Goal: Information Seeking & Learning: Learn about a topic

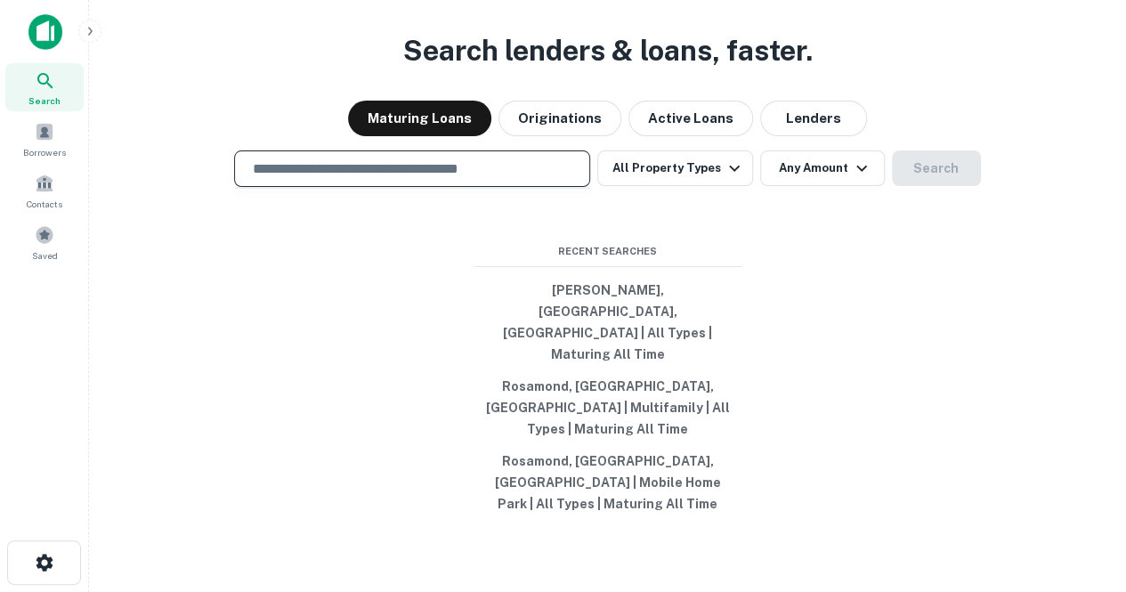
click at [533, 179] on input "text" at bounding box center [412, 169] width 340 height 20
click at [731, 179] on icon "button" at bounding box center [734, 168] width 21 height 21
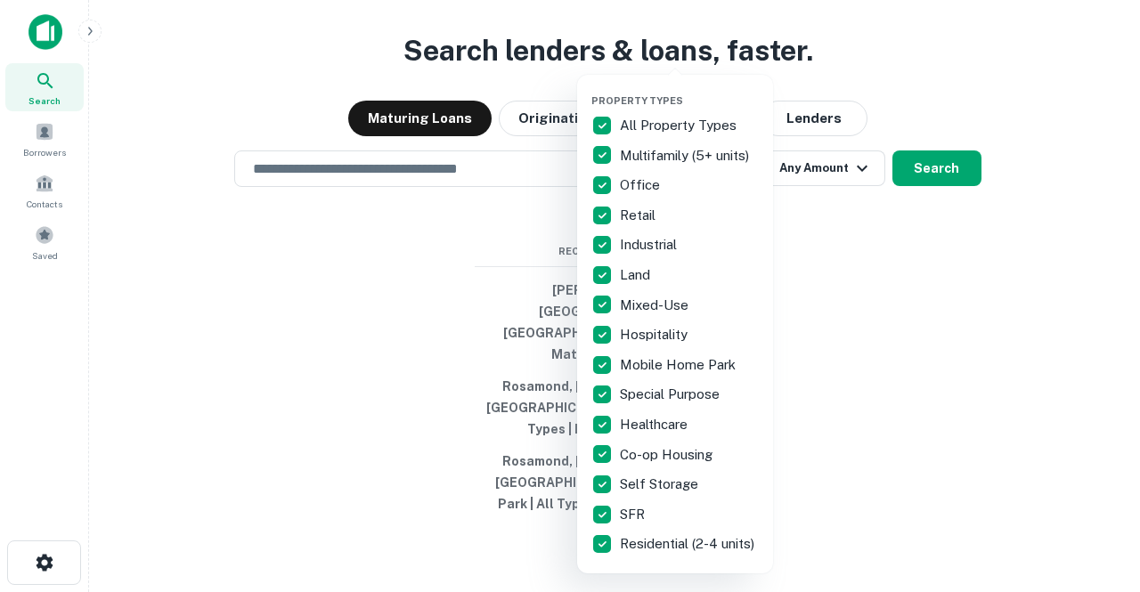
click at [873, 228] on div at bounding box center [570, 296] width 1140 height 592
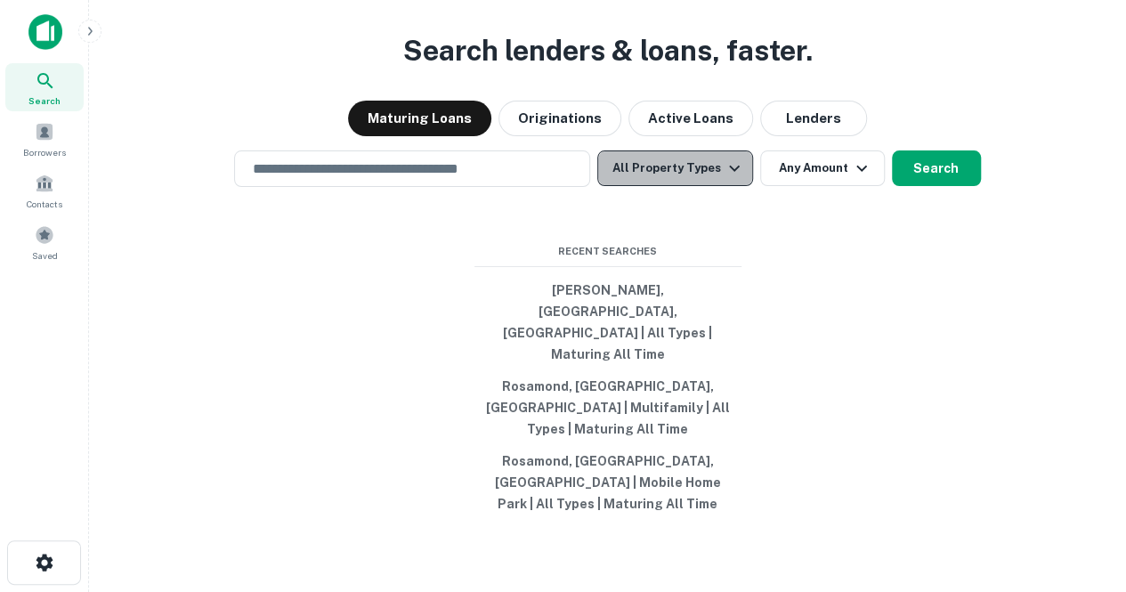
click at [678, 186] on button "All Property Types" at bounding box center [675, 168] width 155 height 36
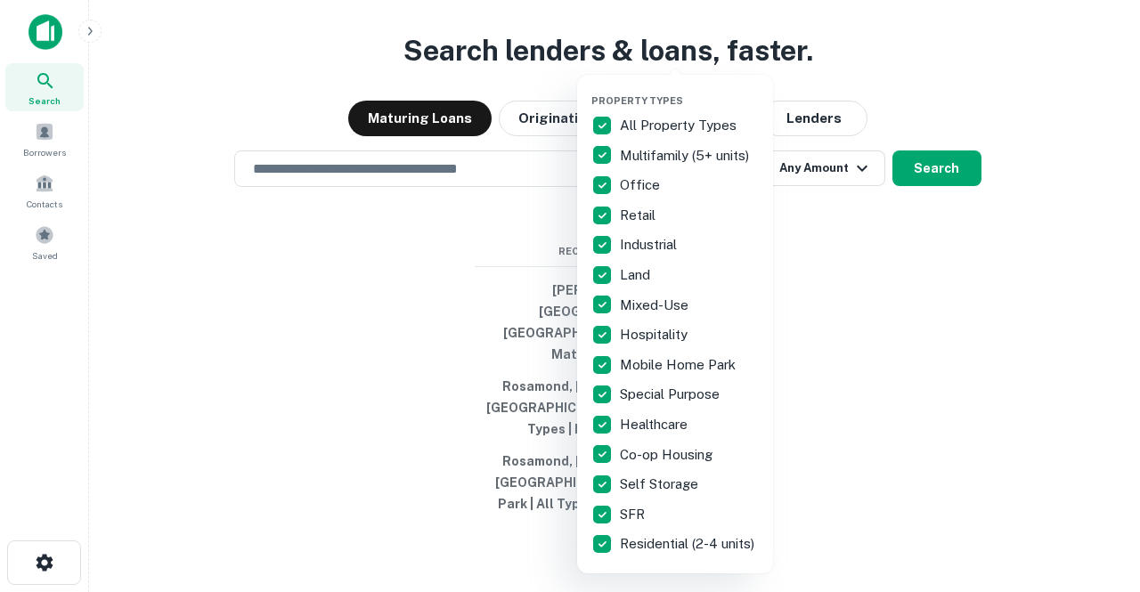
click at [798, 354] on div at bounding box center [570, 296] width 1140 height 592
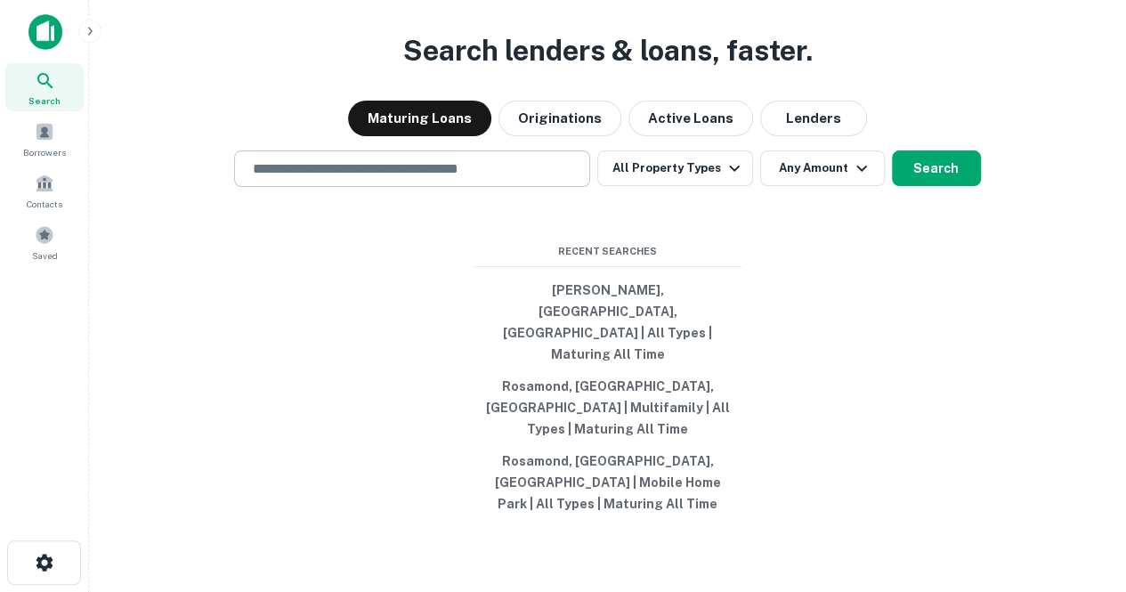
click at [545, 179] on input "text" at bounding box center [412, 169] width 340 height 20
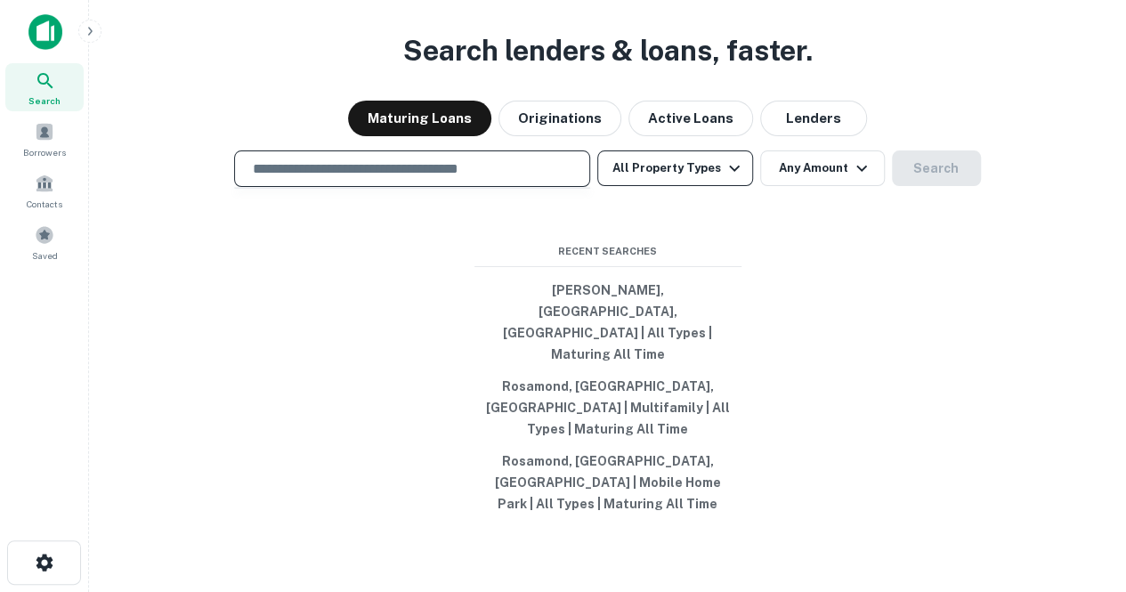
click at [670, 186] on button "All Property Types" at bounding box center [675, 168] width 155 height 36
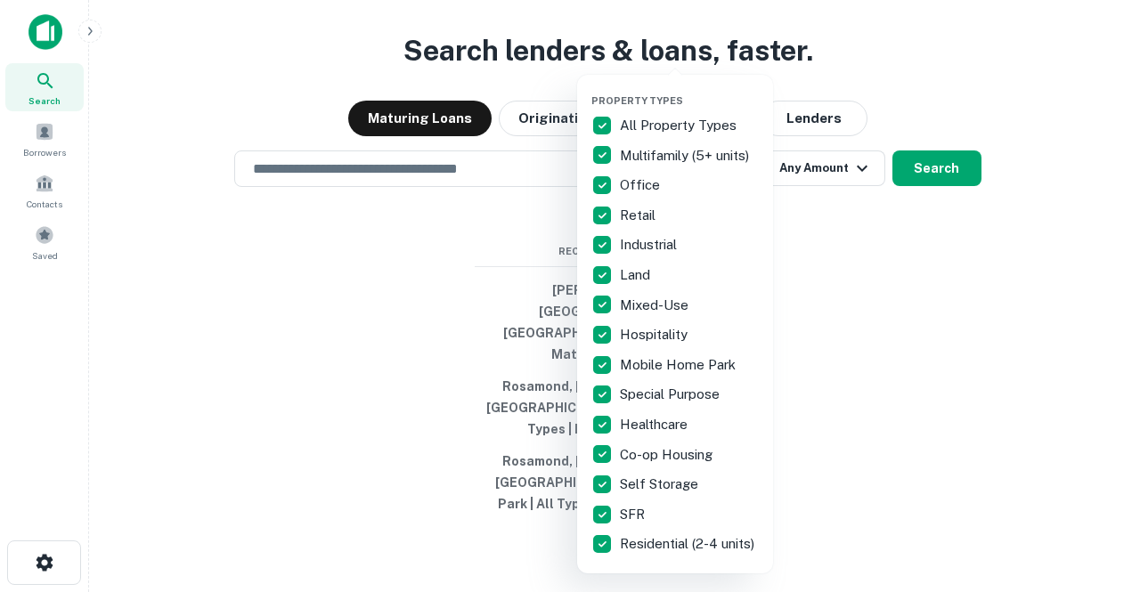
click at [649, 118] on p "All Property Types" at bounding box center [680, 125] width 120 height 21
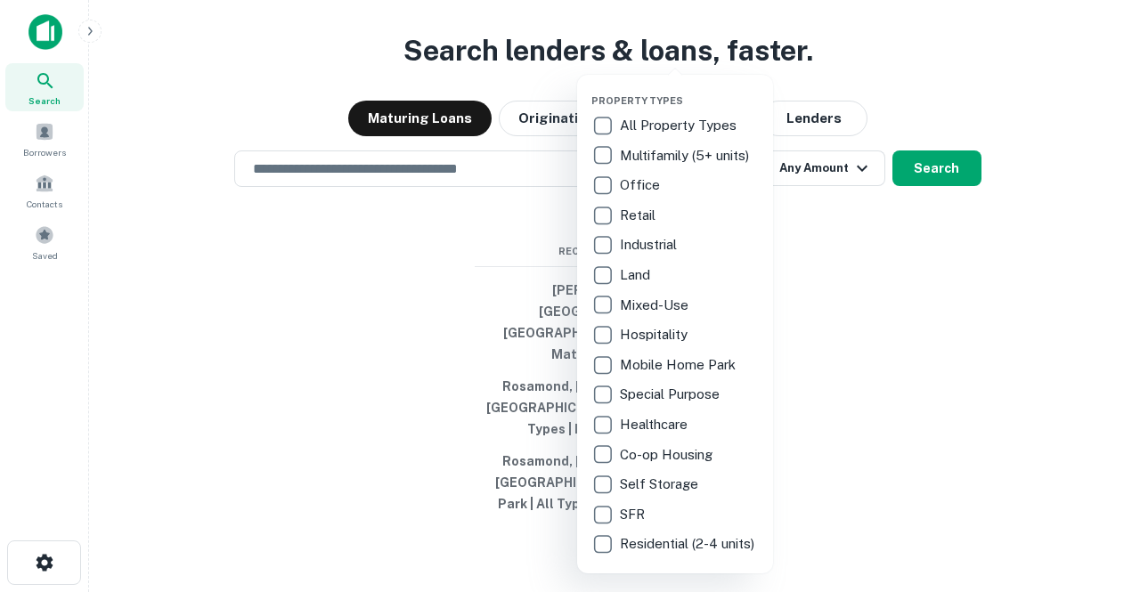
click at [652, 206] on p "Retail" at bounding box center [639, 215] width 39 height 21
click at [790, 265] on div at bounding box center [570, 296] width 1140 height 592
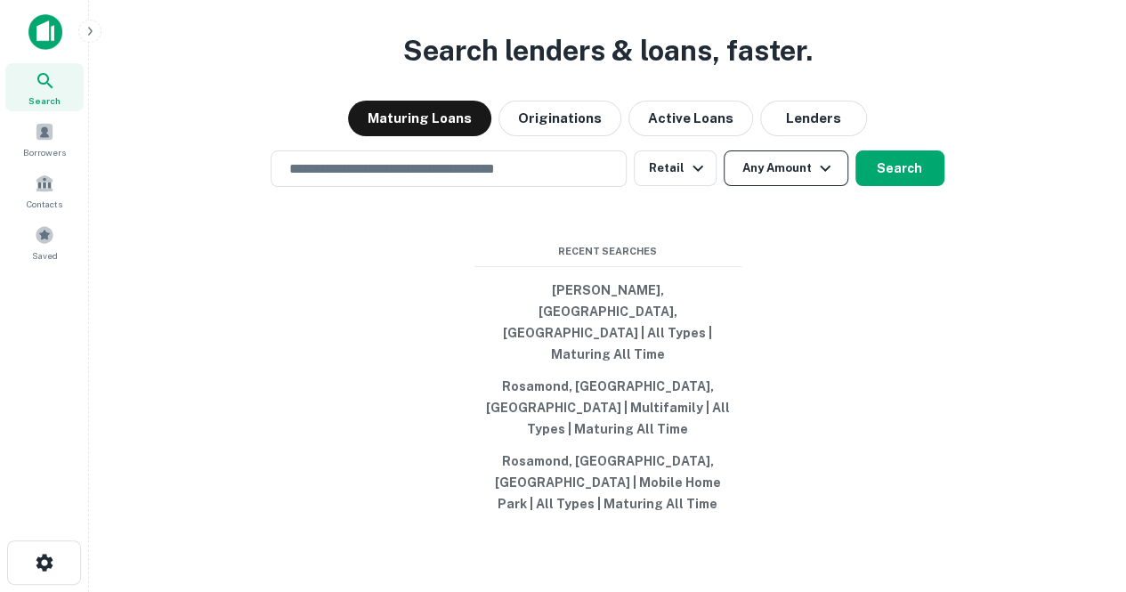
click at [798, 186] on button "Any Amount" at bounding box center [786, 168] width 125 height 36
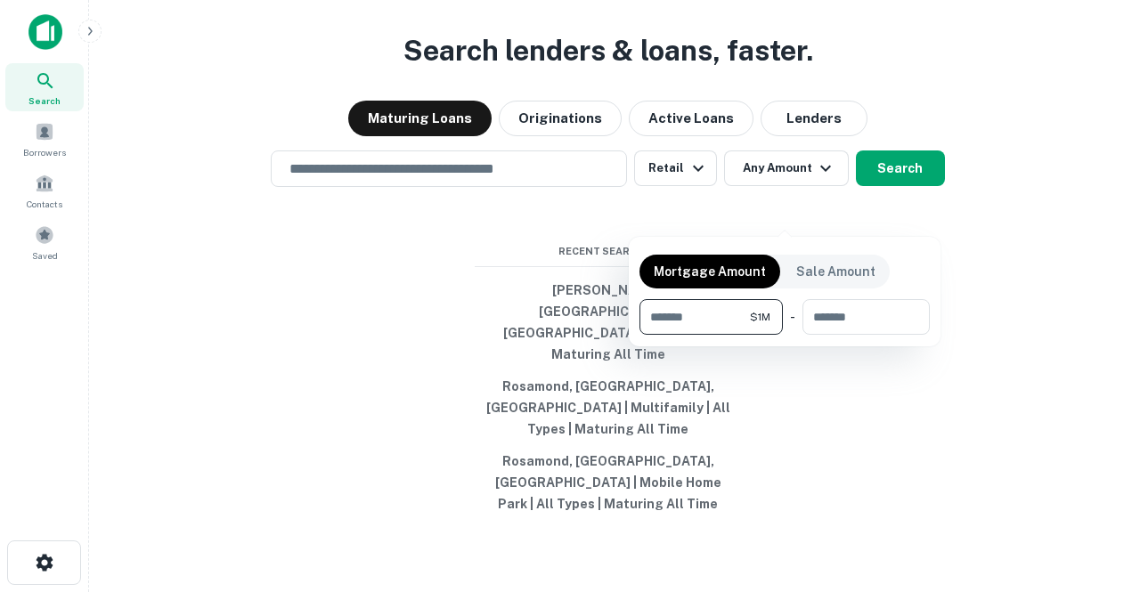
type input "*******"
click at [893, 213] on div at bounding box center [570, 296] width 1140 height 592
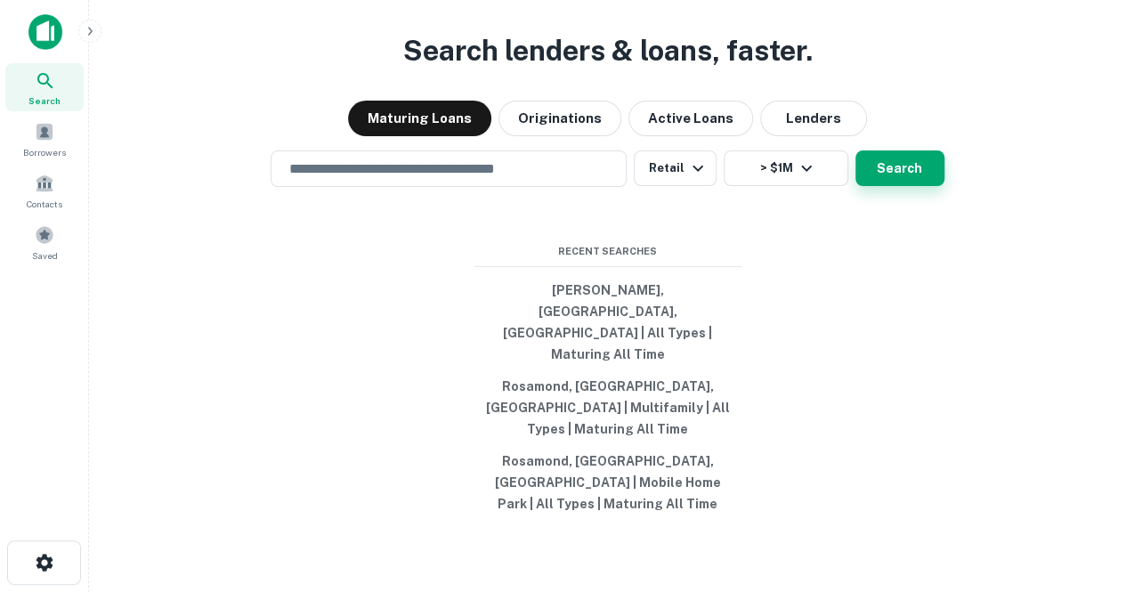
click at [896, 186] on button "Search" at bounding box center [900, 168] width 89 height 36
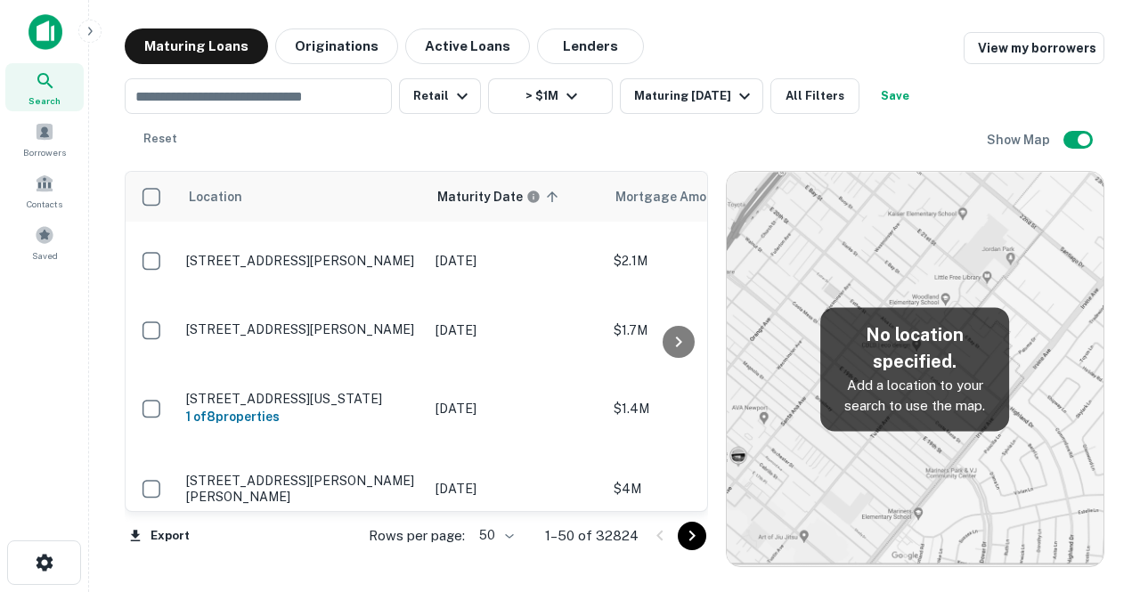
scroll to position [36, 0]
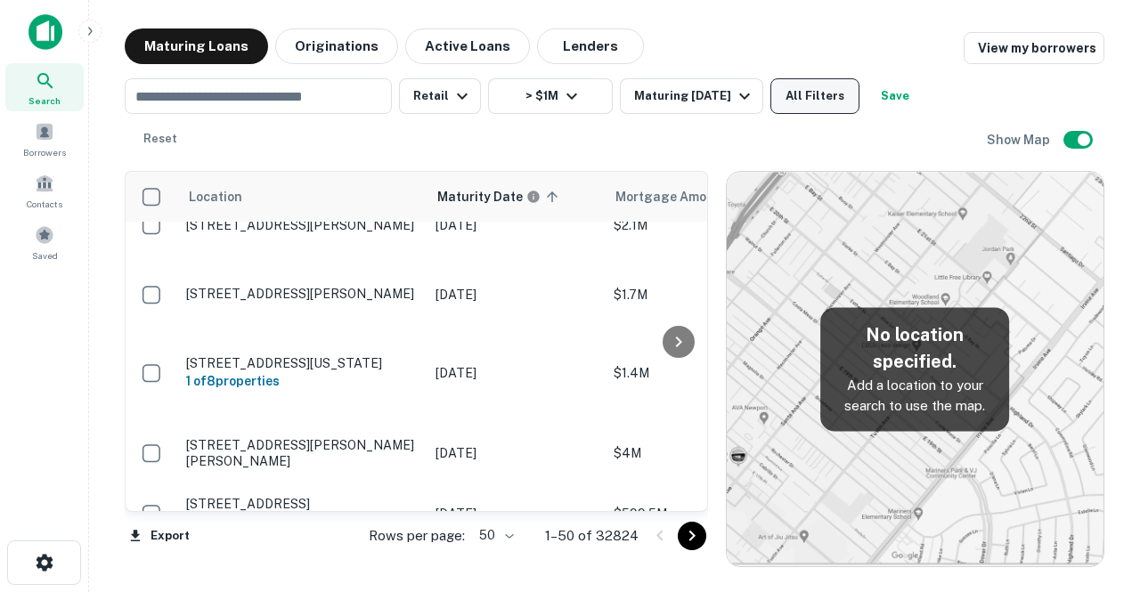
click at [817, 103] on button "All Filters" at bounding box center [814, 96] width 89 height 36
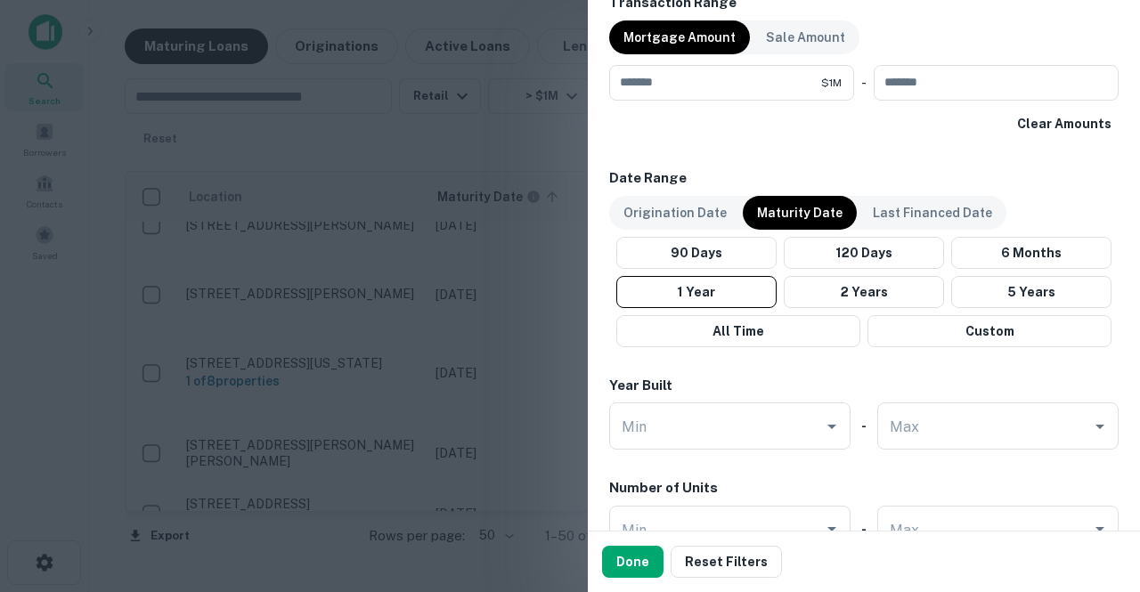
scroll to position [1058, 0]
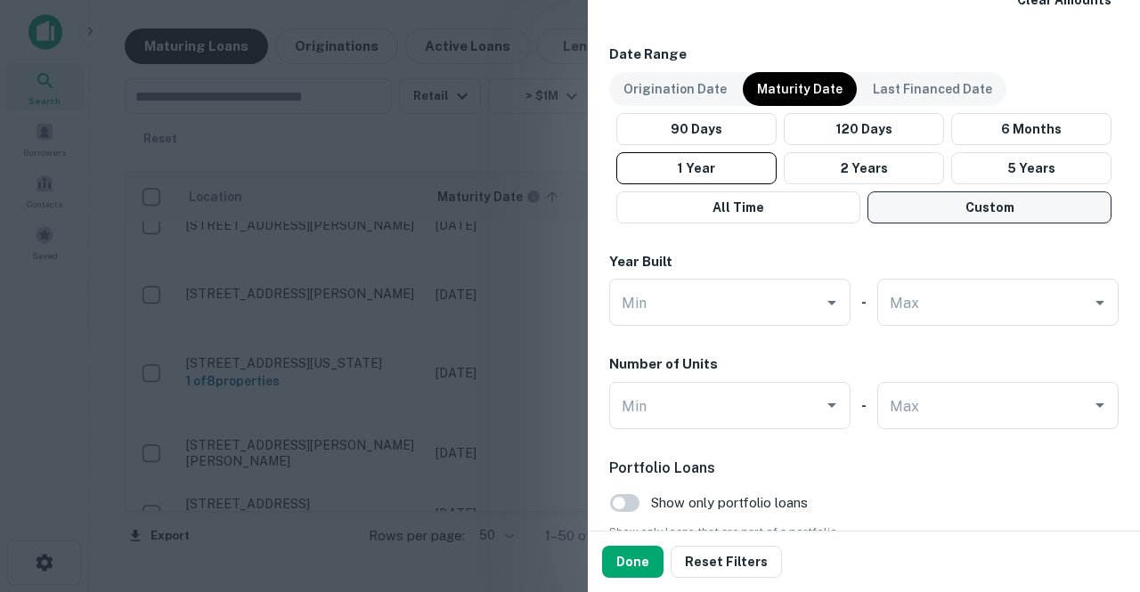
click at [939, 208] on button "Custom" at bounding box center [989, 207] width 244 height 32
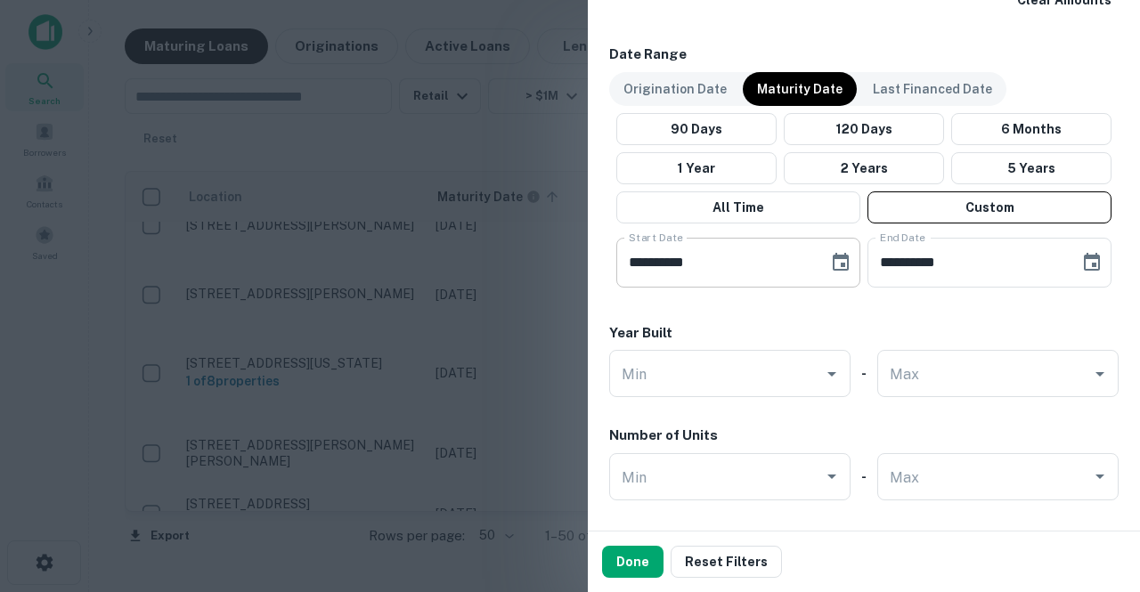
click at [810, 277] on div "**********" at bounding box center [738, 263] width 244 height 50
click at [833, 267] on icon "Choose date, selected date is May 13, 2025" at bounding box center [841, 262] width 16 height 18
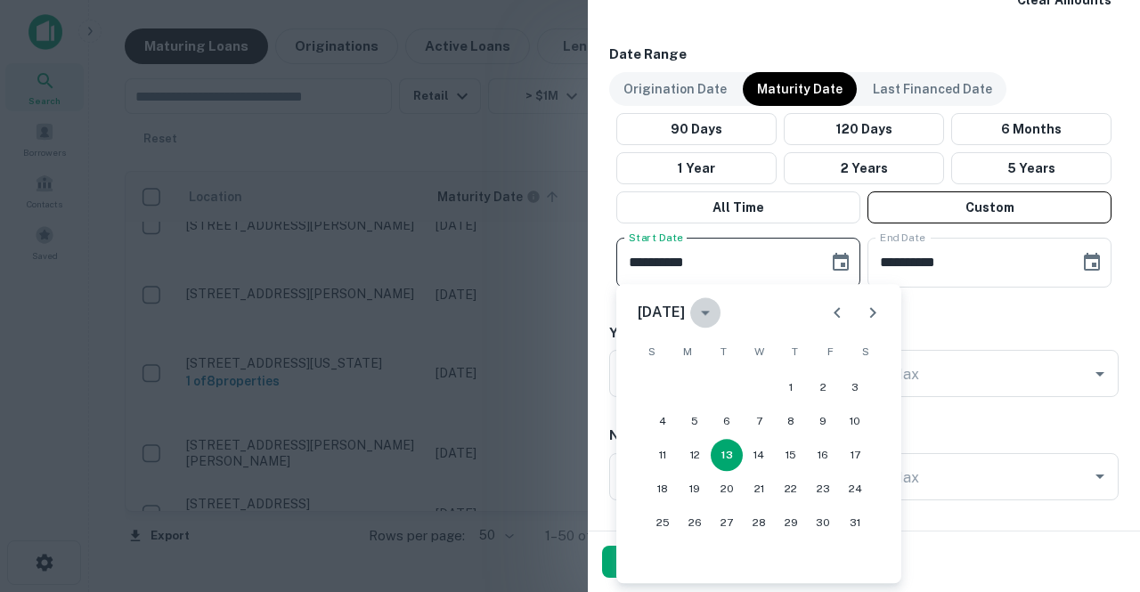
click at [720, 309] on button "calendar view is open, switch to year view" at bounding box center [705, 312] width 30 height 30
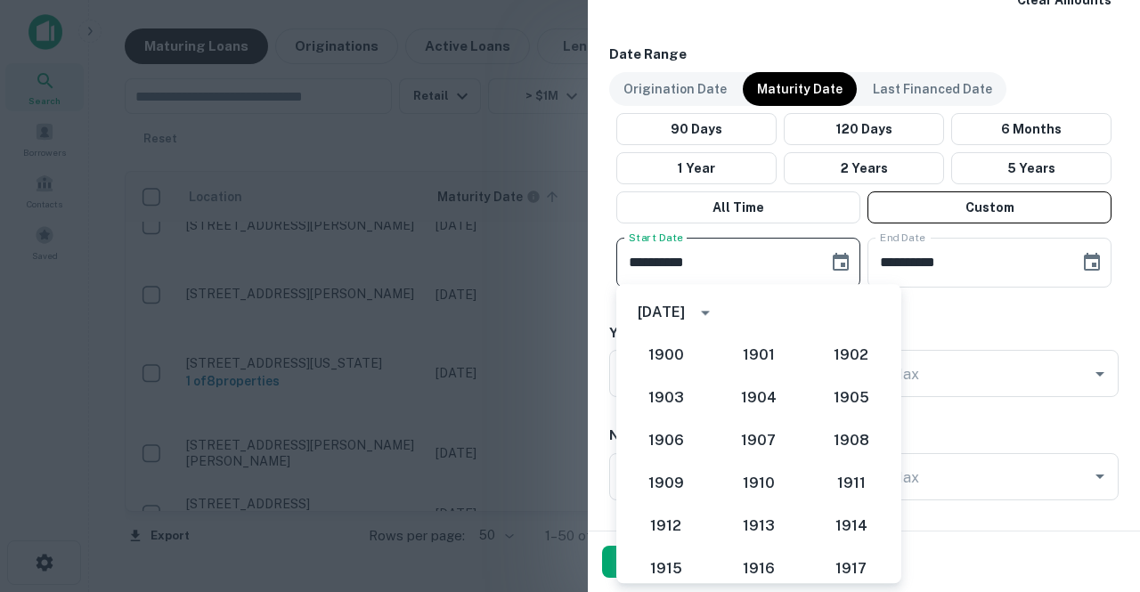
scroll to position [1649, 0]
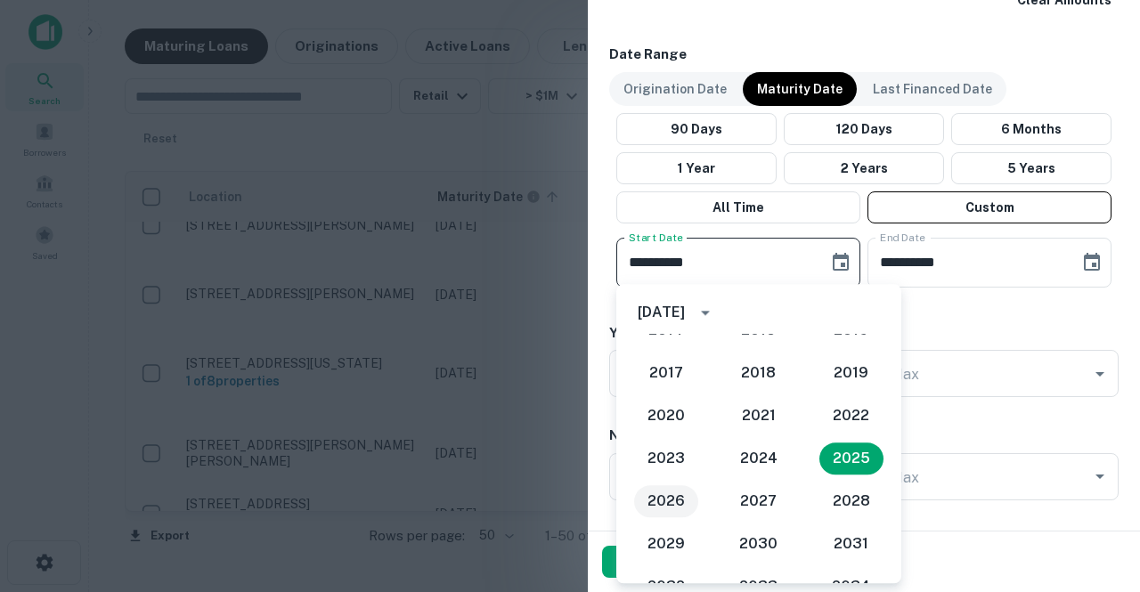
click at [677, 500] on button "2026" at bounding box center [666, 501] width 64 height 32
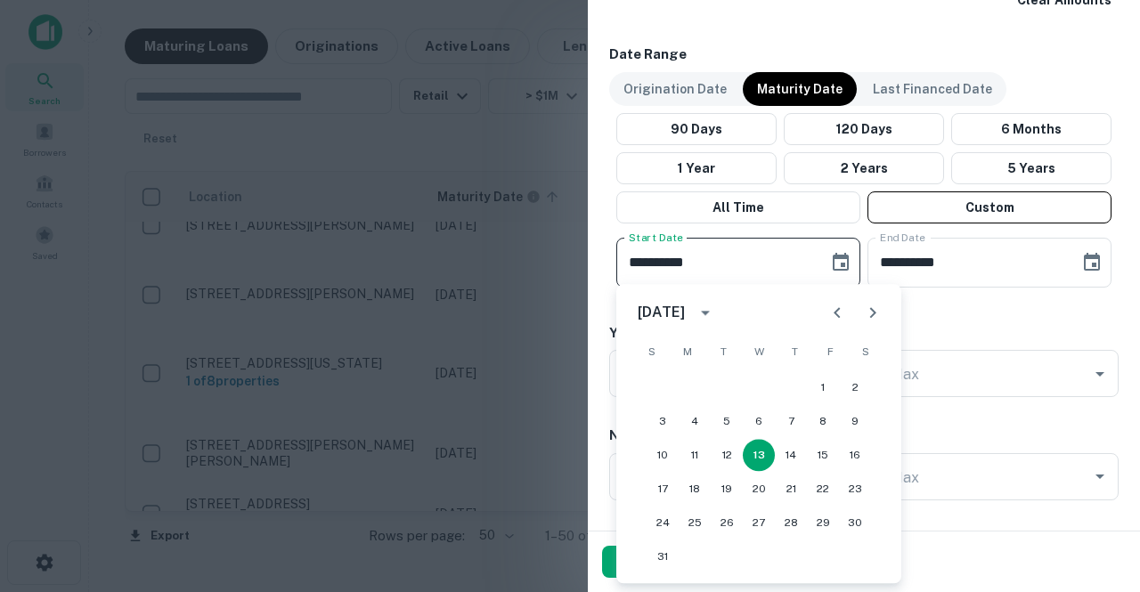
click at [685, 315] on div "[DATE]" at bounding box center [661, 312] width 47 height 21
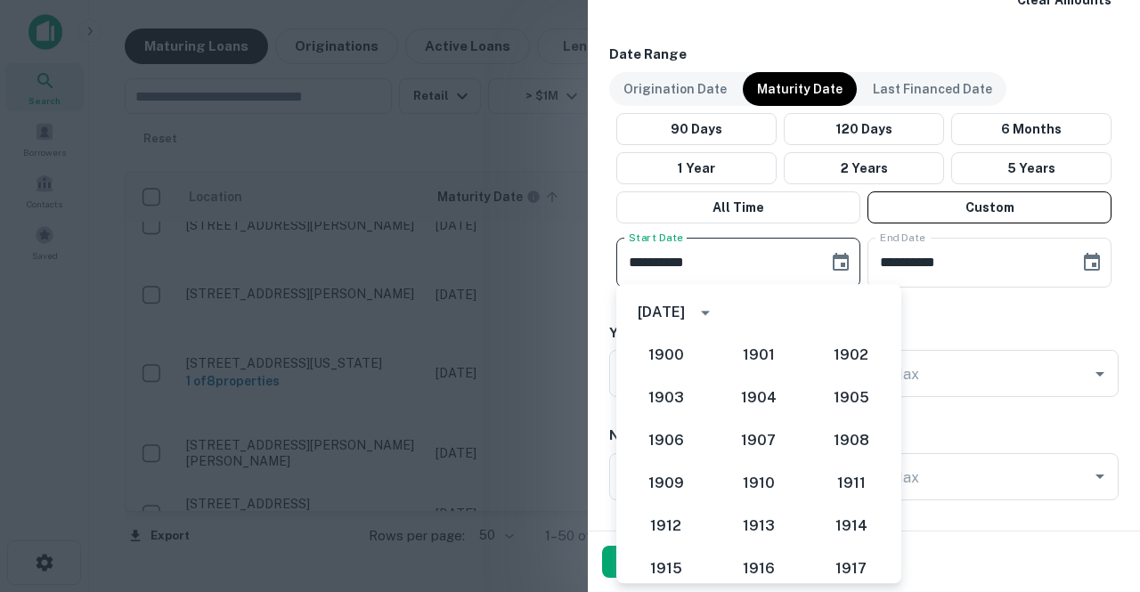
scroll to position [1692, 0]
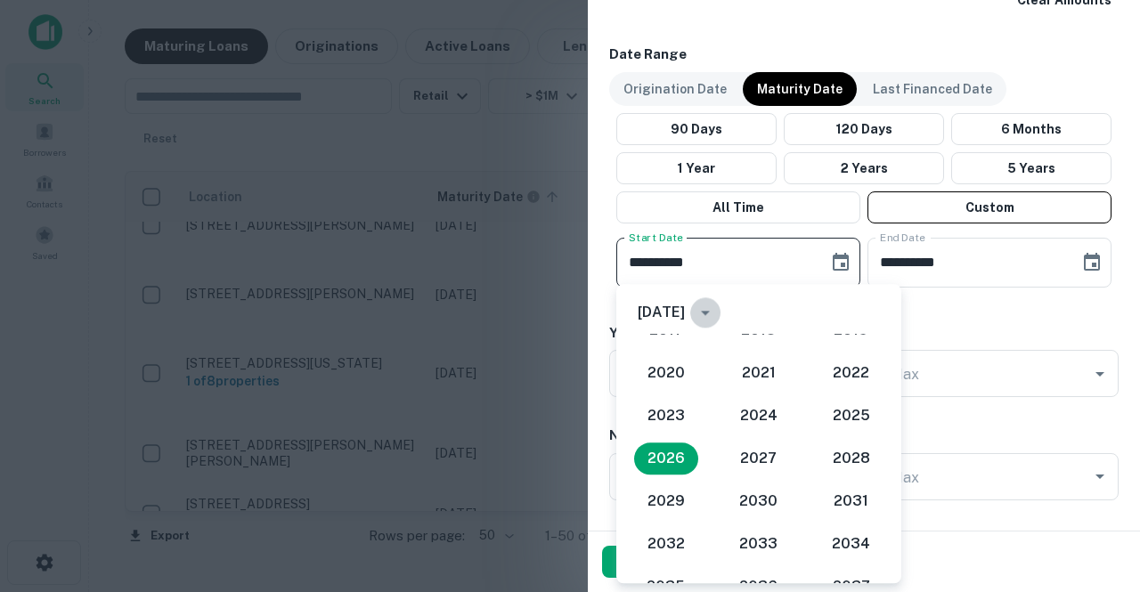
click at [713, 317] on button "year view is open, switch to calendar view" at bounding box center [705, 312] width 30 height 30
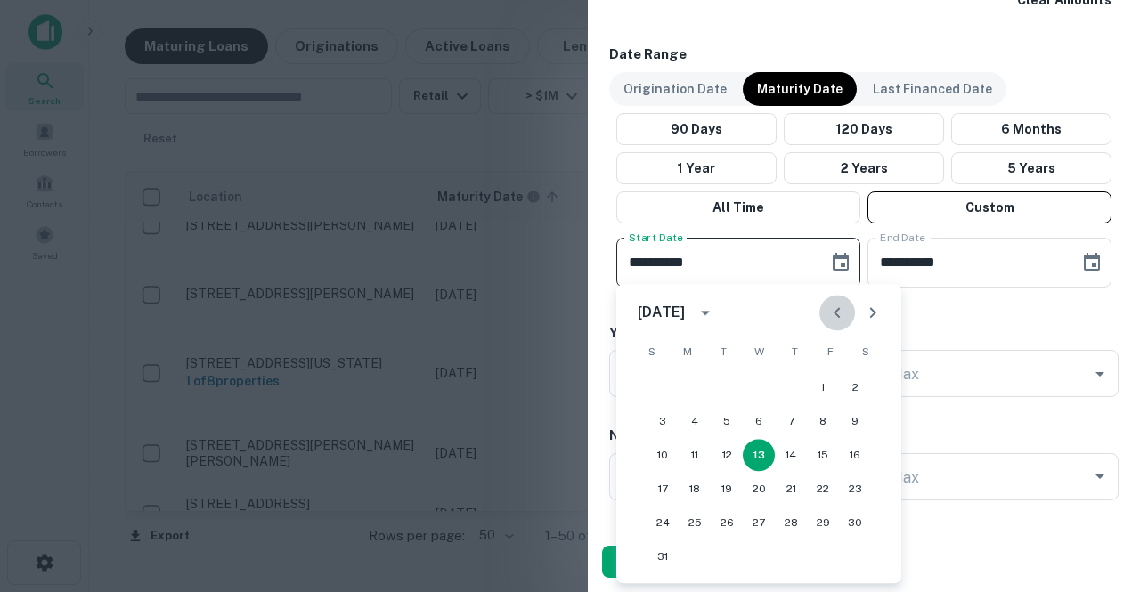
click at [851, 320] on button "Previous month" at bounding box center [837, 313] width 36 height 36
click at [792, 386] on button "1" at bounding box center [791, 387] width 32 height 32
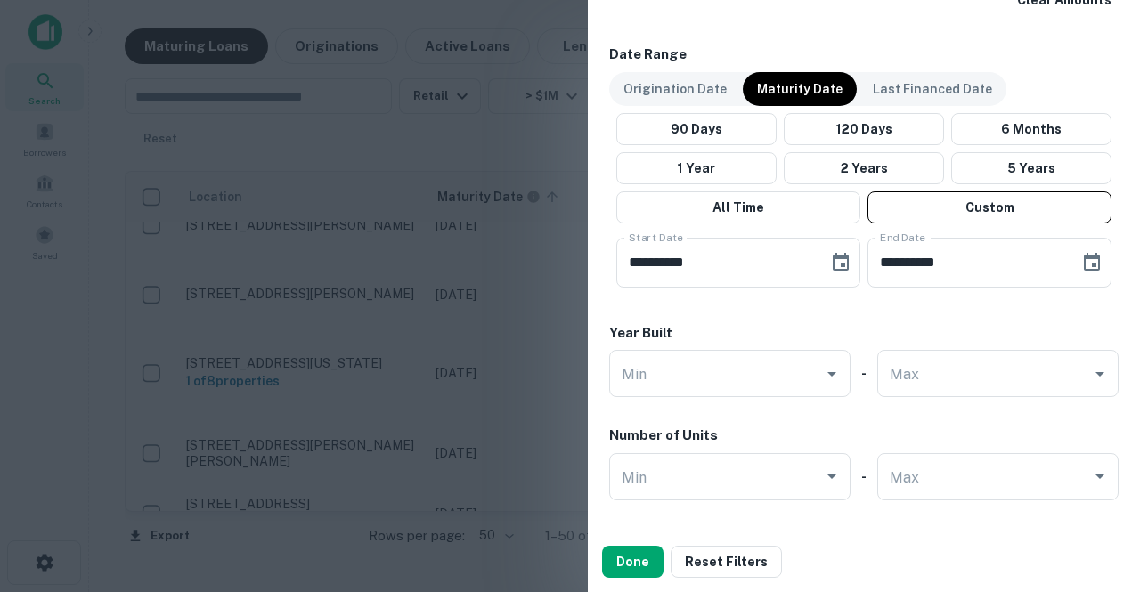
type input "**********"
click at [938, 275] on input "**********" at bounding box center [966, 263] width 199 height 50
click at [958, 270] on input "**********" at bounding box center [966, 263] width 199 height 50
click at [889, 261] on input "**********" at bounding box center [966, 263] width 199 height 50
click at [974, 269] on input "**********" at bounding box center [966, 263] width 199 height 50
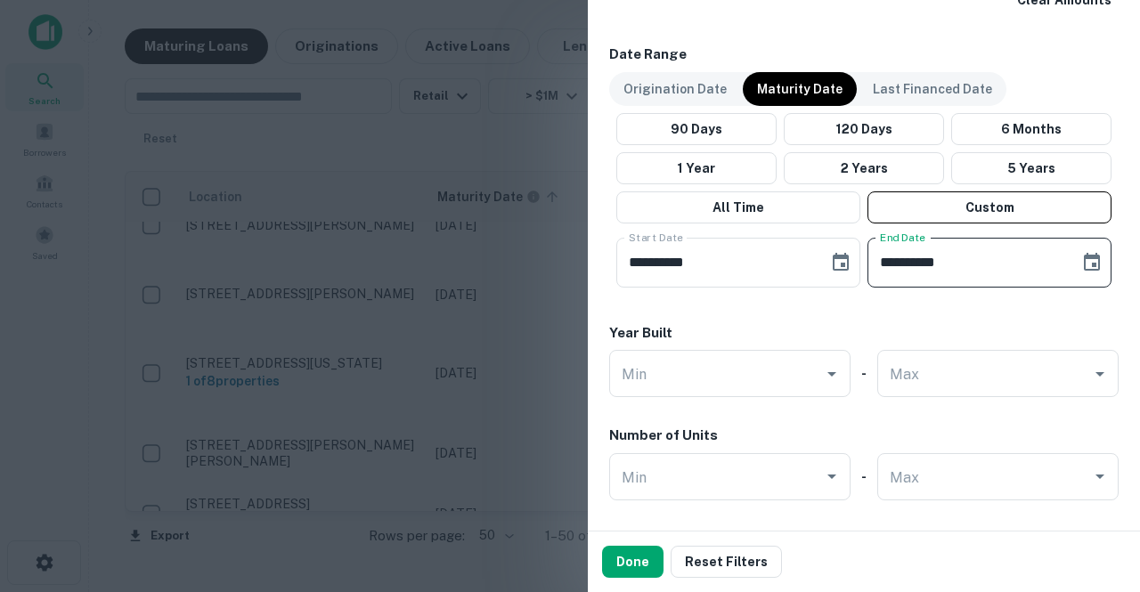
type input "**********"
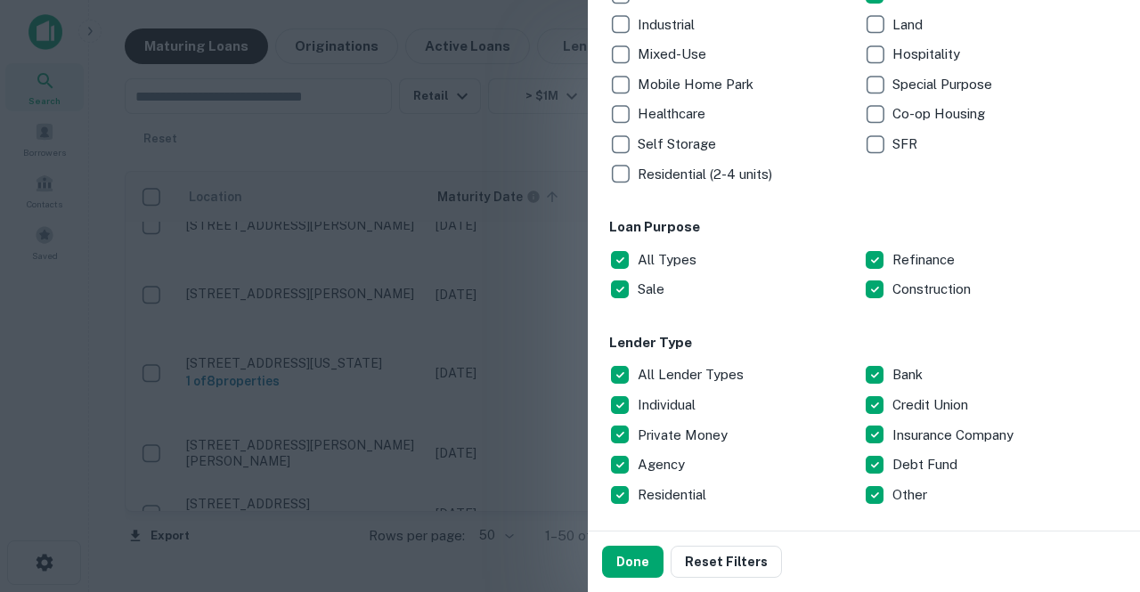
scroll to position [388, 0]
click at [666, 264] on p "All Types" at bounding box center [669, 260] width 62 height 21
click at [907, 290] on p "Construction" at bounding box center [933, 290] width 82 height 21
click at [687, 365] on p "All Lender Types" at bounding box center [693, 375] width 110 height 21
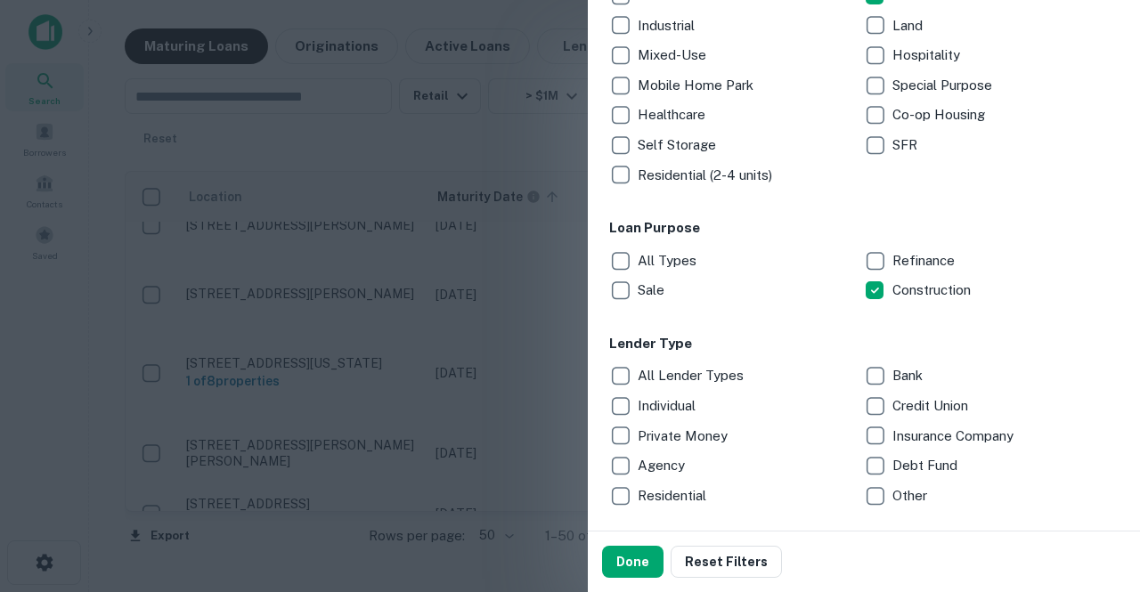
click at [702, 434] on p "Private Money" at bounding box center [685, 436] width 94 height 21
click at [945, 469] on p "Debt Fund" at bounding box center [926, 465] width 69 height 21
click at [670, 407] on p "Individual" at bounding box center [668, 405] width 61 height 21
click at [664, 414] on p "Individual" at bounding box center [668, 405] width 61 height 21
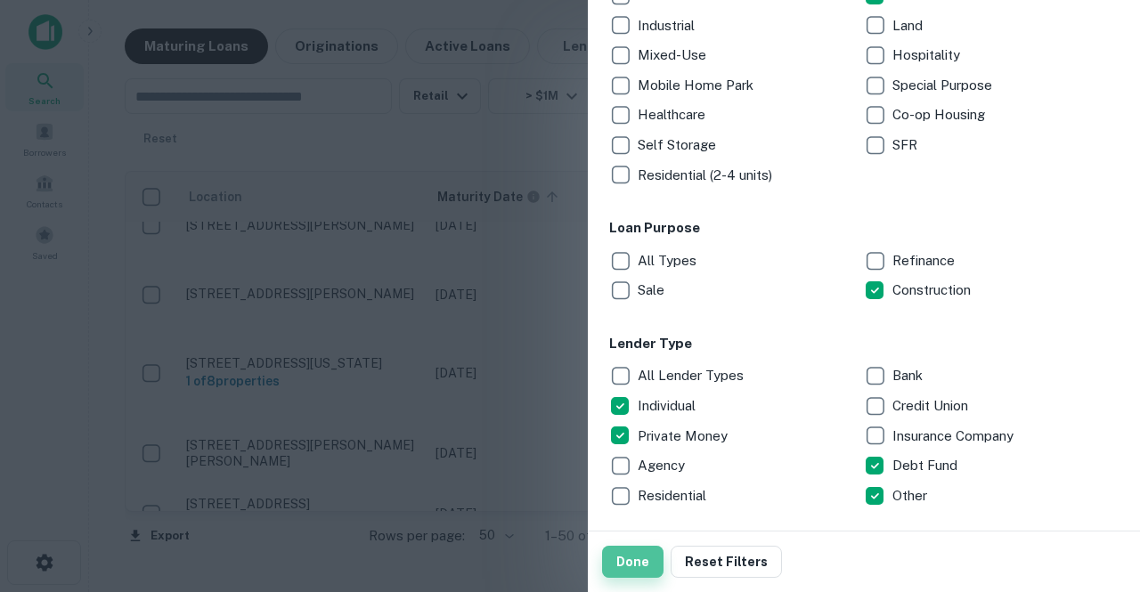
click at [644, 555] on button "Done" at bounding box center [632, 562] width 61 height 32
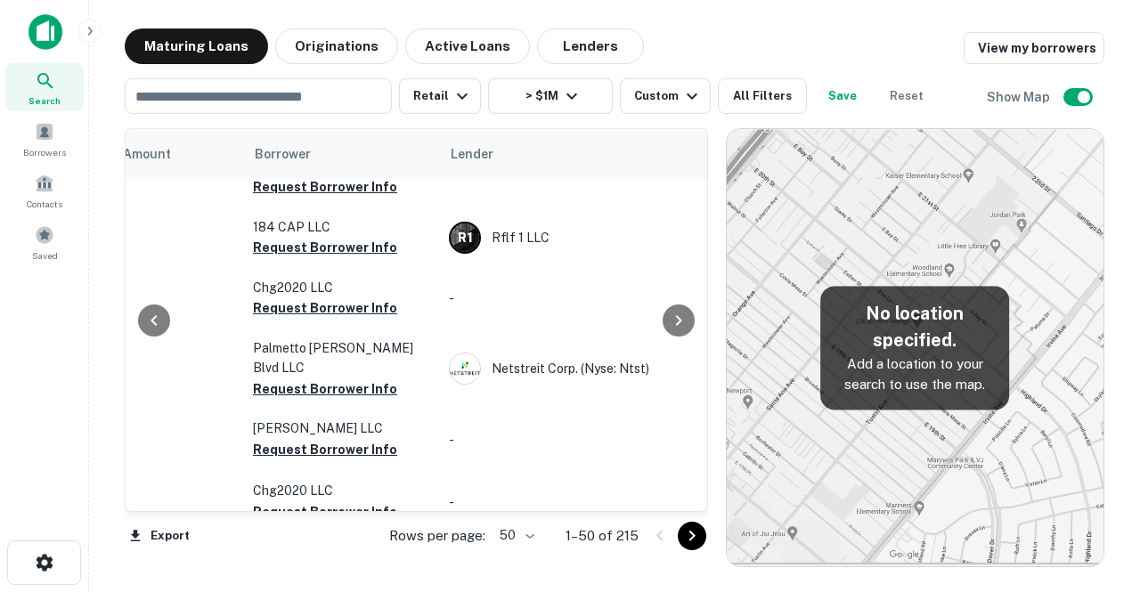
scroll to position [2832, 557]
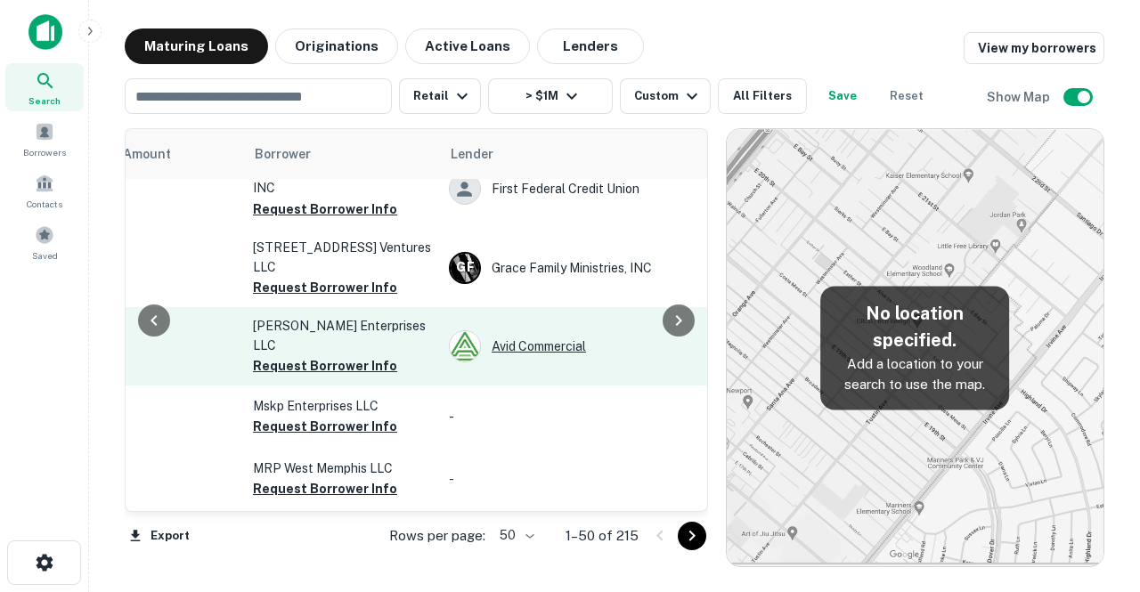
click at [611, 330] on div "Avid Commercial" at bounding box center [582, 346] width 267 height 32
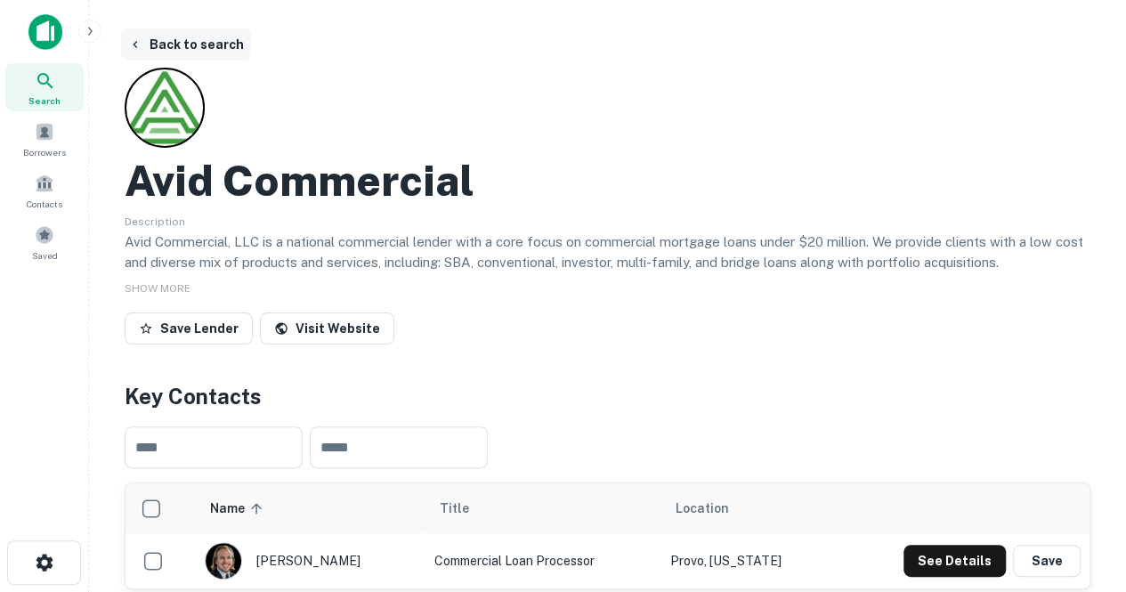
click at [132, 42] on icon "button" at bounding box center [135, 44] width 14 height 14
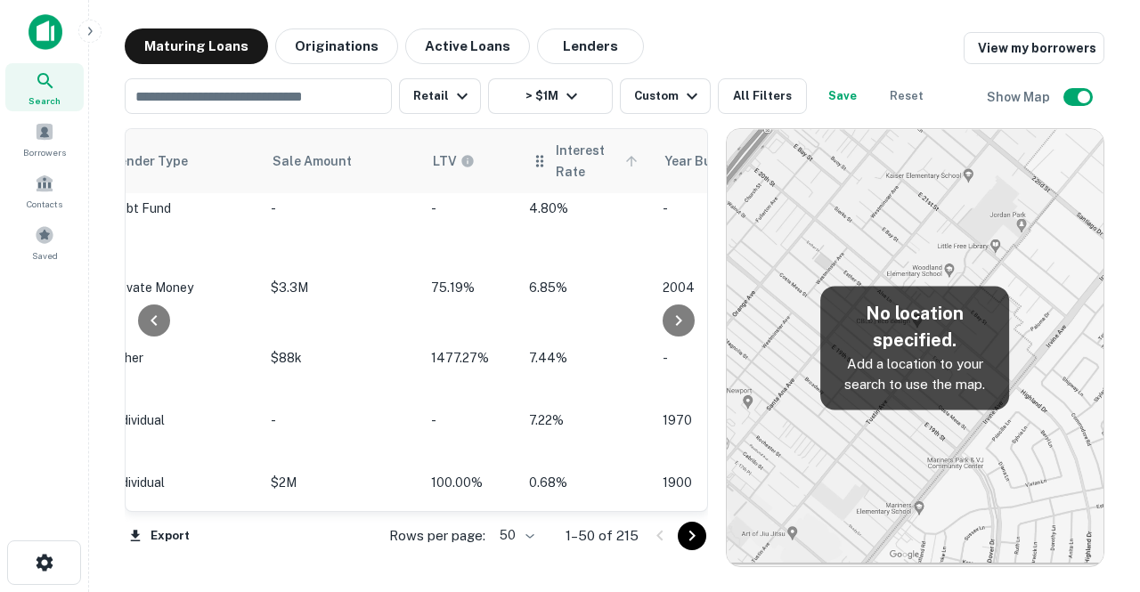
scroll to position [38, 1475]
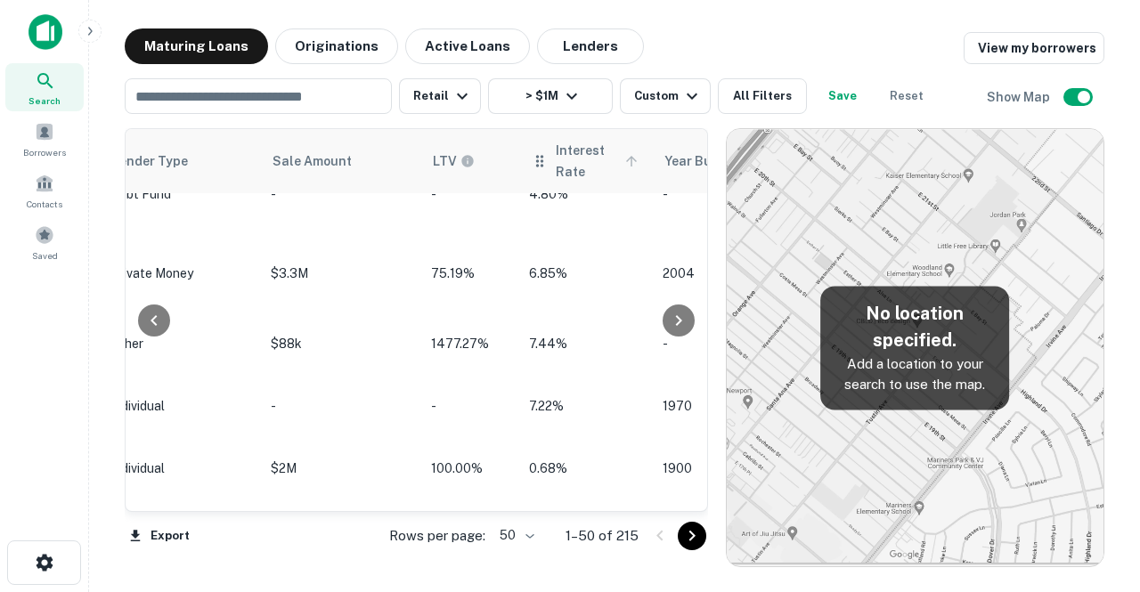
click at [623, 157] on icon at bounding box center [631, 161] width 16 height 16
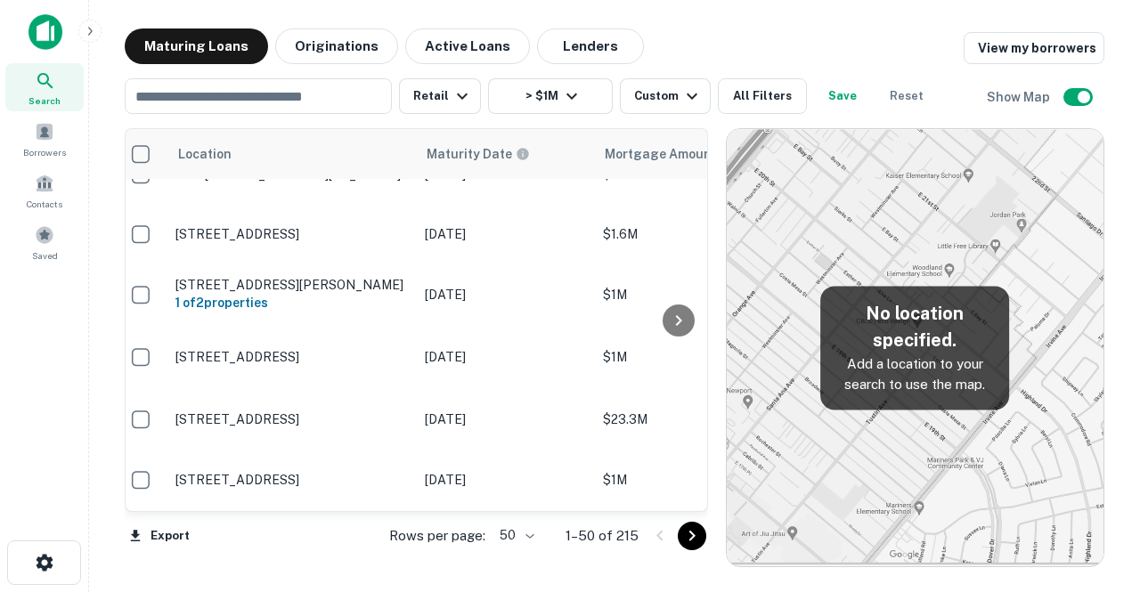
scroll to position [895, 10]
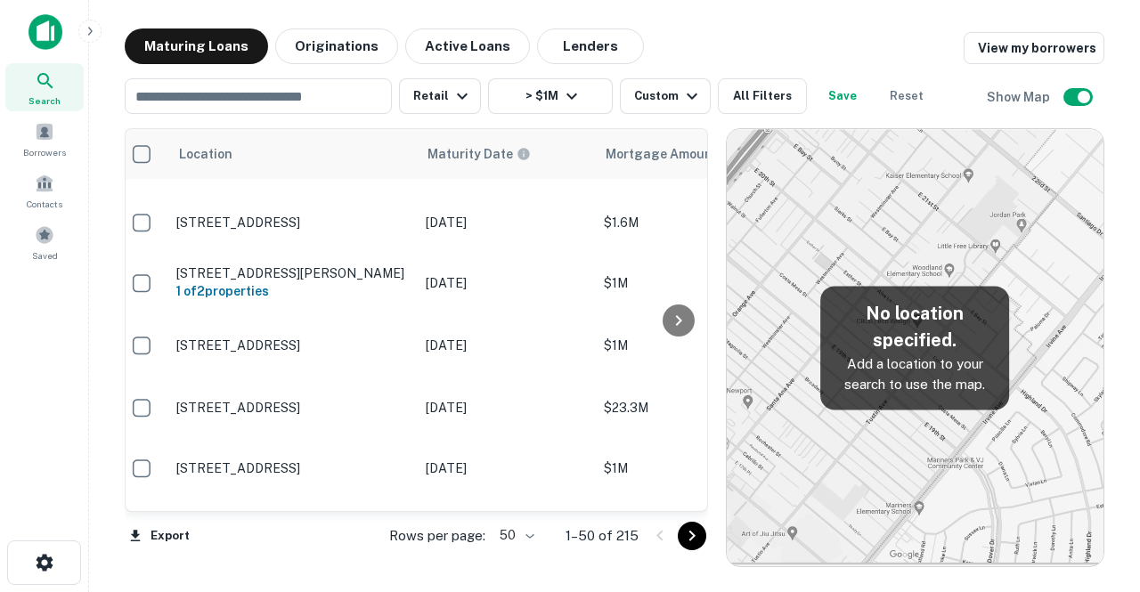
click at [892, 226] on img at bounding box center [915, 347] width 377 height 437
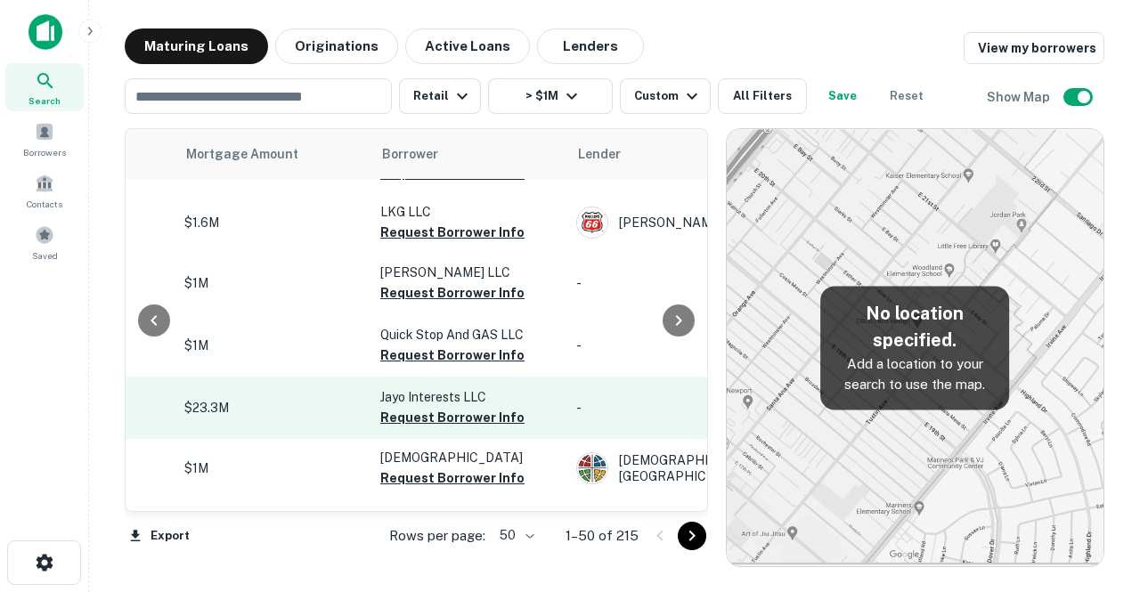
scroll to position [895, 430]
